Goal: Information Seeking & Learning: Understand process/instructions

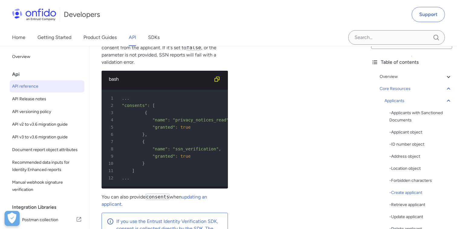
scroll to position [9216, 0]
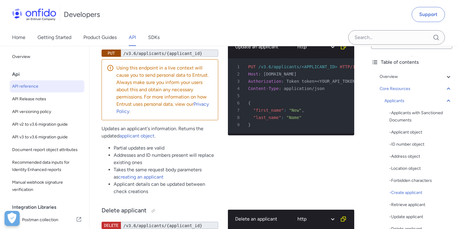
scroll to position [9531, 0]
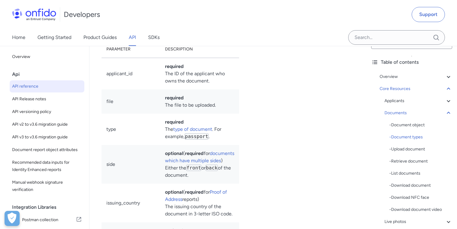
scroll to position [11415, 0]
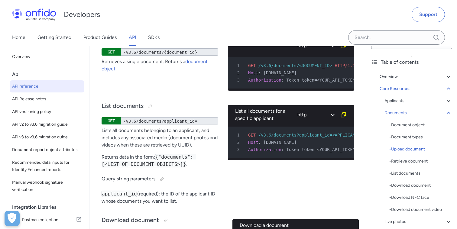
scroll to position [12209, 0]
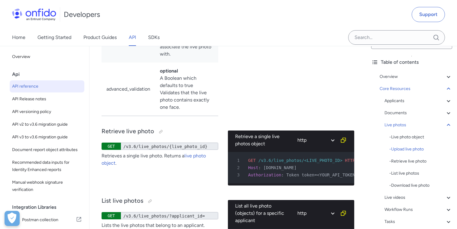
select select "python"
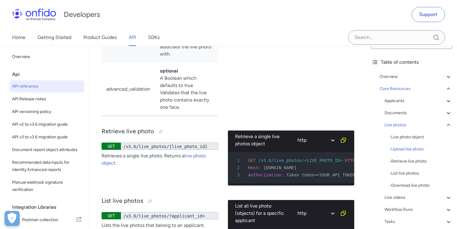
select select "python"
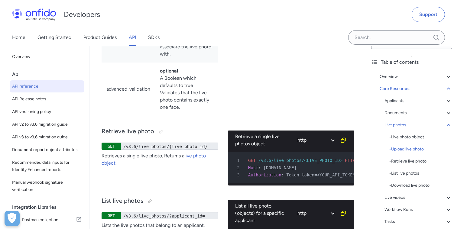
select select "python"
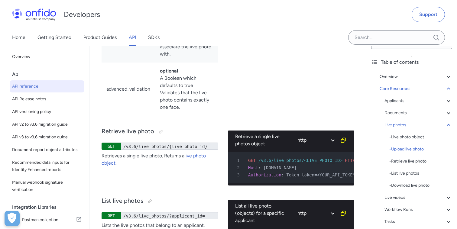
select select "python"
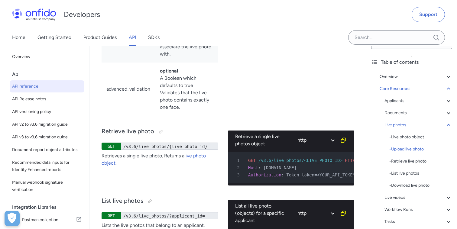
select select "python"
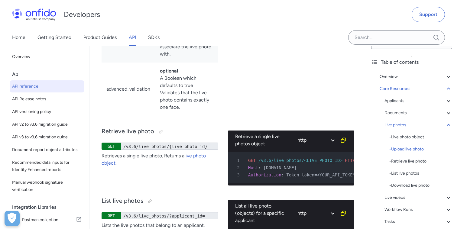
select select "python"
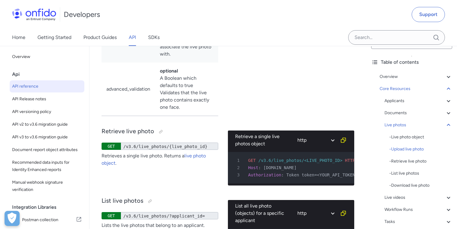
select select "python"
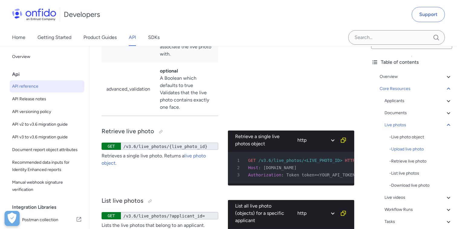
select select "python"
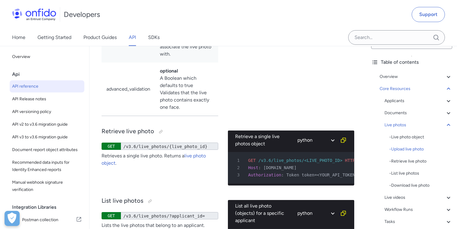
select select "python"
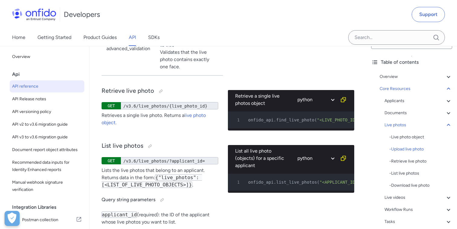
scroll to position [13166, 0]
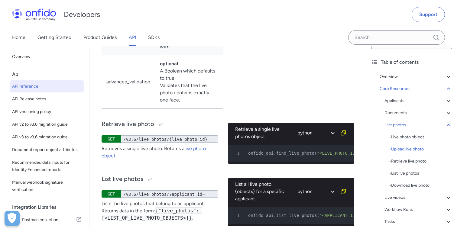
select select "ruby"
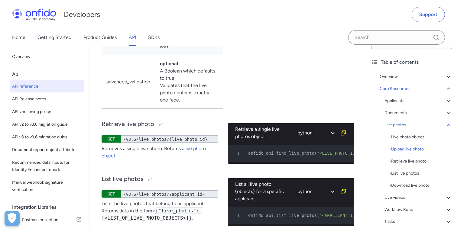
select select "ruby"
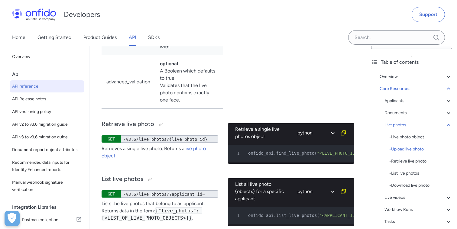
select select "ruby"
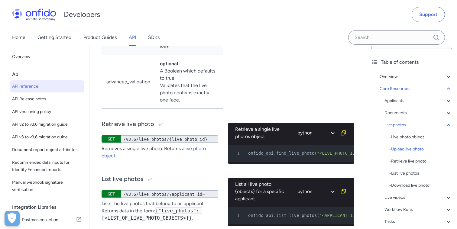
select select "ruby"
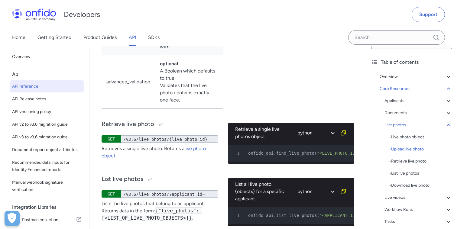
select select "ruby"
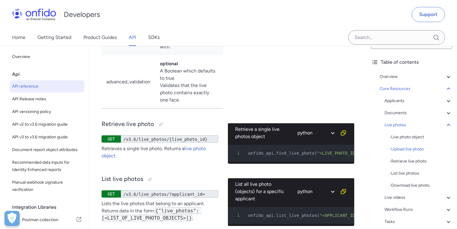
select select "ruby"
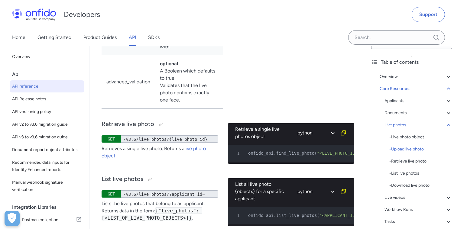
select select "ruby"
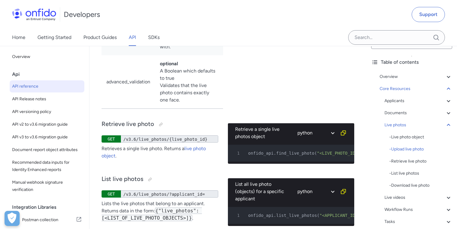
select select "ruby"
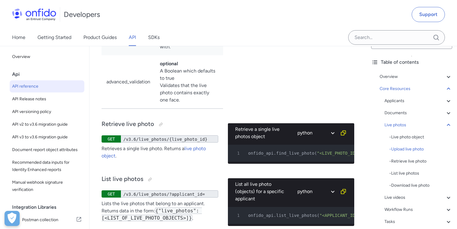
select select "ruby"
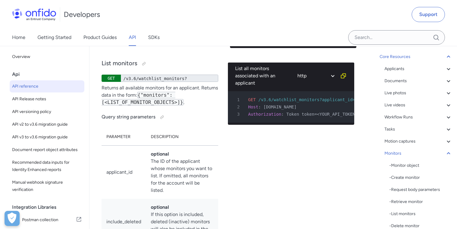
scroll to position [39, 0]
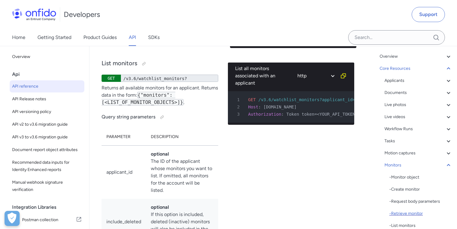
click at [407, 214] on div "- Retrieve monitor" at bounding box center [420, 213] width 63 height 7
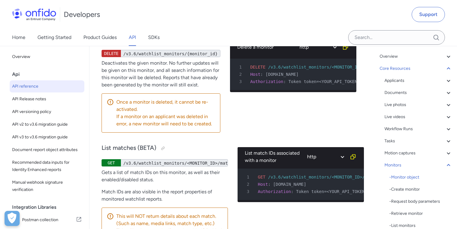
scroll to position [20491, 0]
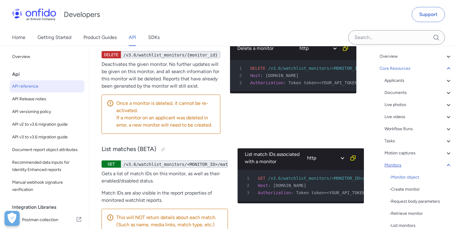
click at [397, 164] on div "Monitors" at bounding box center [418, 165] width 68 height 7
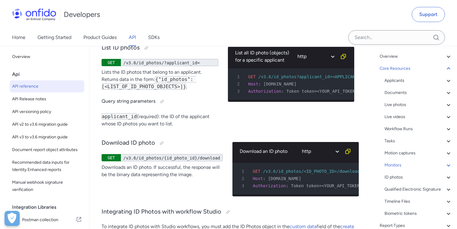
scroll to position [22031, 0]
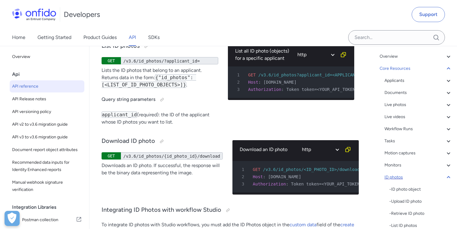
click at [448, 177] on icon at bounding box center [447, 177] width 3 height 2
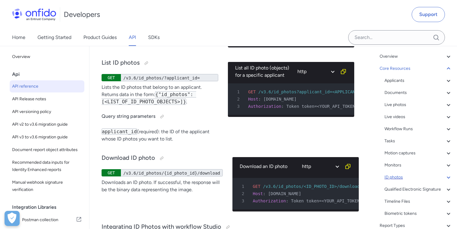
click at [448, 177] on icon at bounding box center [448, 177] width 7 height 7
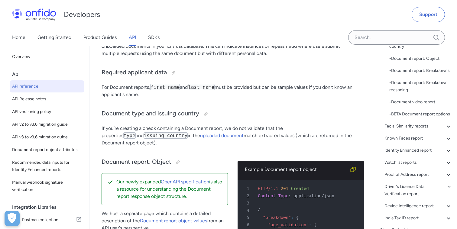
scroll to position [24700, 0]
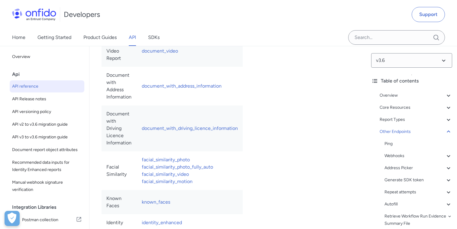
scroll to position [1, 0]
click at [446, 131] on icon at bounding box center [448, 131] width 7 height 7
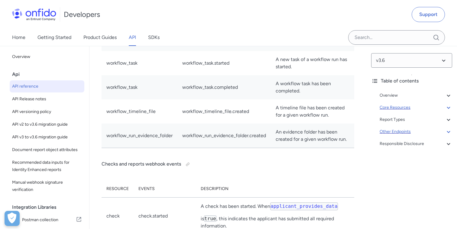
click at [448, 106] on icon at bounding box center [448, 107] width 7 height 7
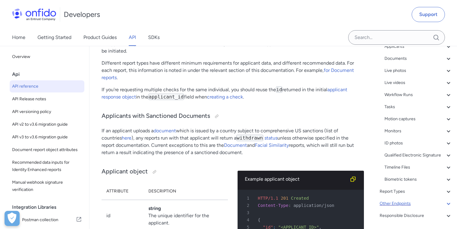
scroll to position [80, 0]
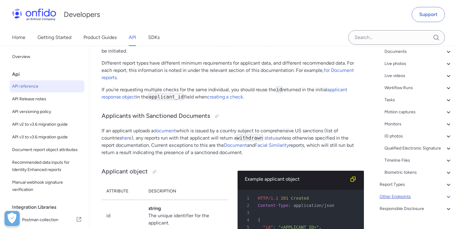
click at [405, 143] on div "Applicants - Applicants with Sanctioned Documents - Applicant object - ID numbe…" at bounding box center [418, 106] width 68 height 140
click at [405, 147] on div "Qualified Electronic Signature" at bounding box center [418, 148] width 68 height 7
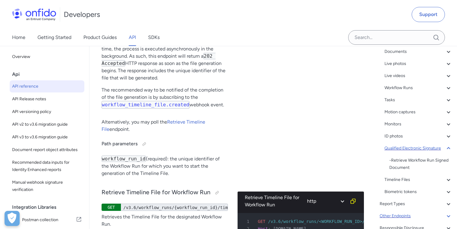
click at [405, 147] on div "Qualified Electronic Signature" at bounding box center [418, 148] width 68 height 7
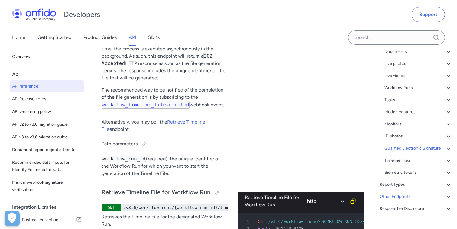
click at [398, 92] on div "Applicants - Applicants with Sanctioned Documents - Applicant object - ID numbe…" at bounding box center [418, 106] width 68 height 140
click at [401, 88] on div "Workflow Runs" at bounding box center [418, 87] width 68 height 7
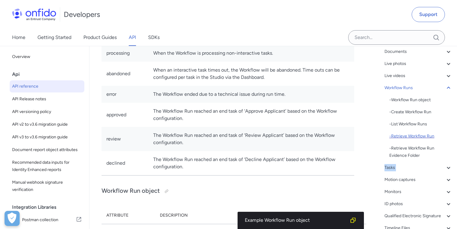
click at [403, 134] on div "- Retrieve Workflow Run" at bounding box center [420, 136] width 63 height 7
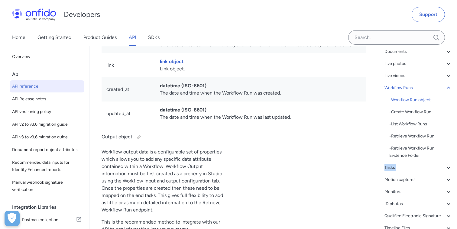
scroll to position [15270, 0]
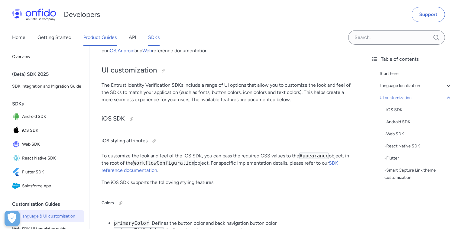
click at [93, 36] on link "Product Guides" at bounding box center [99, 37] width 33 height 17
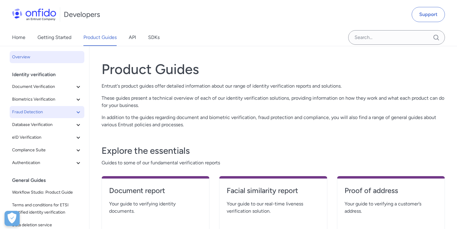
click at [79, 114] on icon at bounding box center [78, 111] width 7 height 7
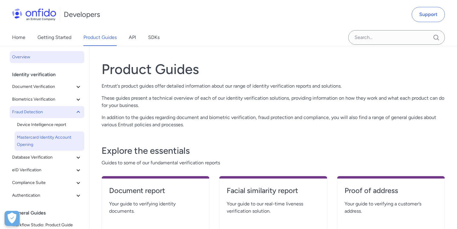
click at [50, 137] on span "Mastercard Identity Account Opening" at bounding box center [49, 141] width 65 height 15
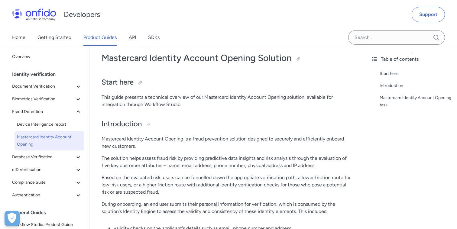
scroll to position [8, 0]
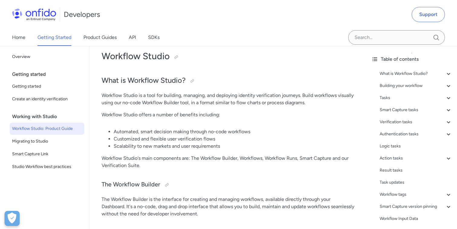
scroll to position [14, 0]
